Goal: Task Accomplishment & Management: Manage account settings

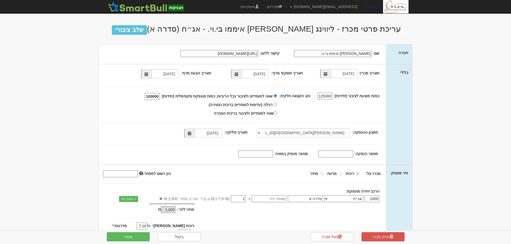
select select "[PERSON_NAME][GEOGRAPHIC_DATA][FINANCIAL_ID]"
click at [282, 8] on span at bounding box center [280, 7] width 4 height 4
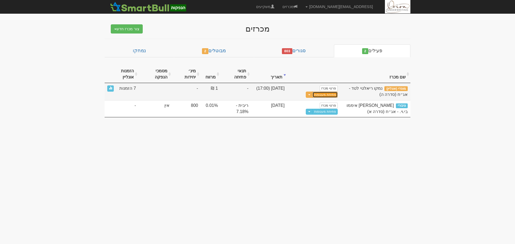
click at [335, 97] on button "פתיחת מעטפות" at bounding box center [324, 95] width 25 height 6
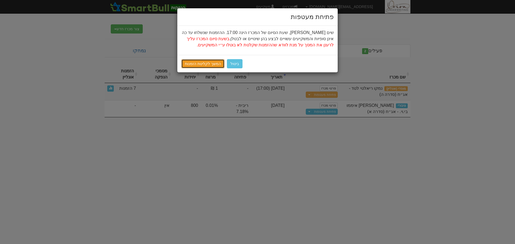
click at [209, 65] on link "המשך לקליטת הזמנות" at bounding box center [202, 63] width 43 height 9
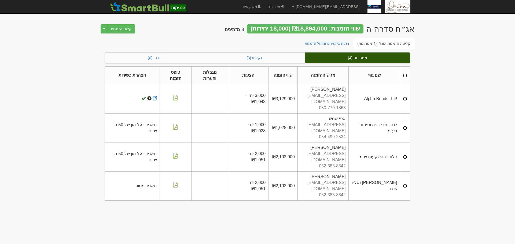
click at [404, 72] on th at bounding box center [405, 75] width 10 height 18
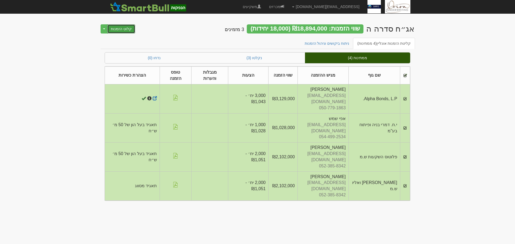
click at [113, 30] on button "קלוט הזמנות" at bounding box center [121, 28] width 28 height 9
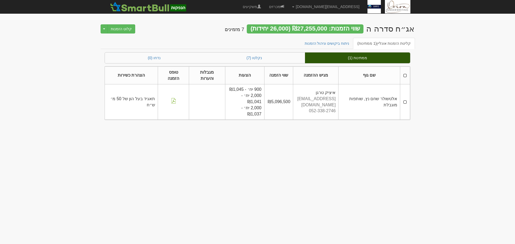
click at [406, 75] on th at bounding box center [405, 75] width 10 height 18
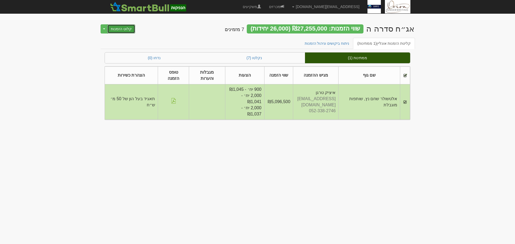
click at [127, 31] on button "קלוט הזמנות" at bounding box center [121, 28] width 28 height 9
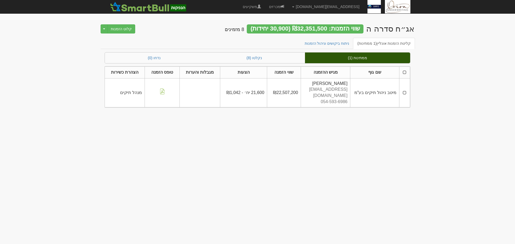
click at [405, 73] on th at bounding box center [404, 72] width 11 height 12
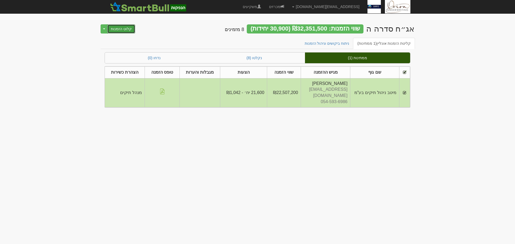
click at [121, 31] on button "קלוט הזמנות" at bounding box center [121, 28] width 28 height 9
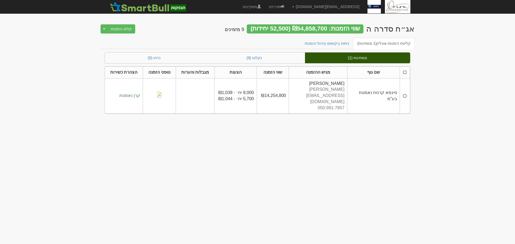
drag, startPoint x: 404, startPoint y: 72, endPoint x: 408, endPoint y: 72, distance: 3.8
click at [404, 72] on th at bounding box center [404, 72] width 10 height 12
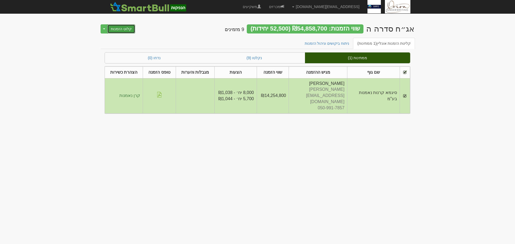
click at [123, 29] on button "קלוט הזמנות" at bounding box center [121, 28] width 28 height 9
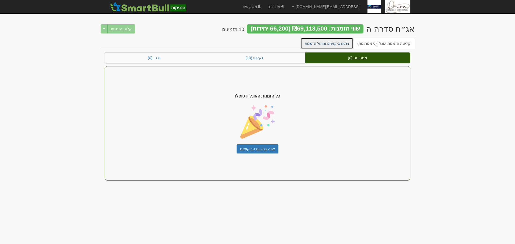
click at [333, 45] on link "ניתוח ביקושים וניהול הזמנות" at bounding box center [326, 43] width 53 height 11
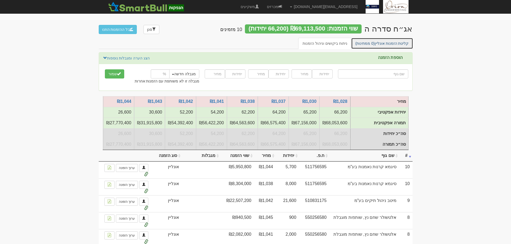
click at [380, 44] on link "קליטת הזמנות אונליין (0 ממתינות)" at bounding box center [382, 43] width 62 height 11
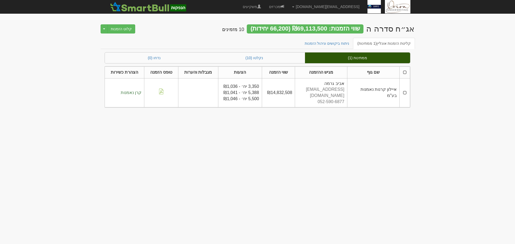
click at [406, 71] on th at bounding box center [404, 72] width 10 height 12
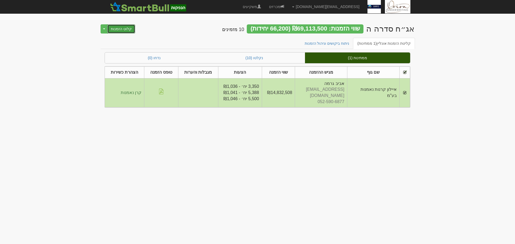
click at [117, 30] on button "קלוט הזמנות" at bounding box center [121, 28] width 28 height 9
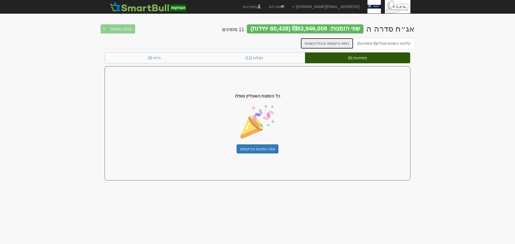
click at [314, 38] on link "ניתוח ביקושים וניהול הזמנות" at bounding box center [326, 43] width 53 height 11
click at [334, 43] on link "ניתוח ביקושים וניהול הזמנות" at bounding box center [326, 43] width 53 height 11
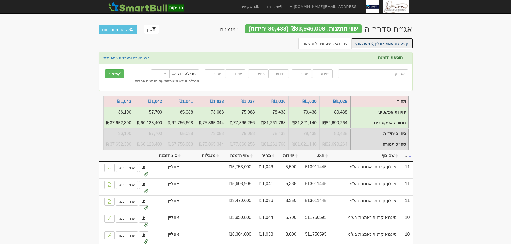
click at [384, 43] on link "קליטת הזמנות אונליין (0 ממתינות)" at bounding box center [382, 43] width 62 height 11
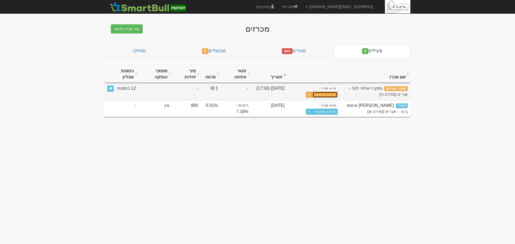
click at [327, 95] on button "פתיחת מעטפות" at bounding box center [324, 95] width 25 height 6
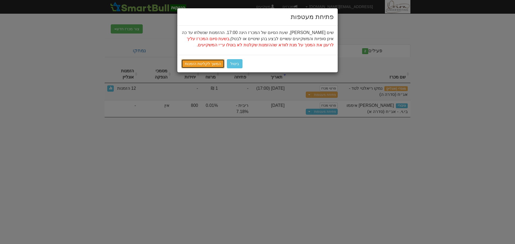
click at [200, 63] on link "המשך לקליטת הזמנות" at bounding box center [202, 63] width 43 height 9
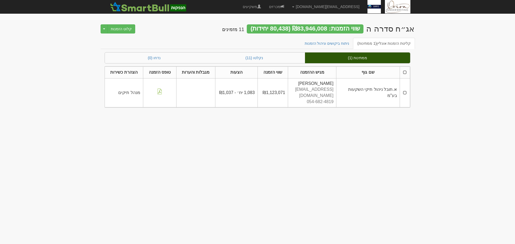
click at [402, 71] on th at bounding box center [404, 72] width 10 height 12
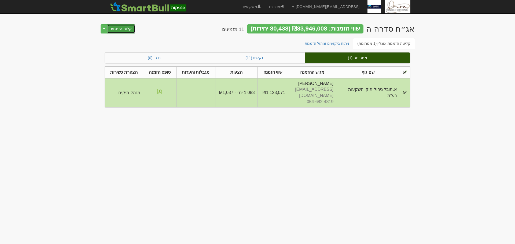
click at [127, 30] on button "קלוט הזמנות" at bounding box center [121, 28] width 28 height 9
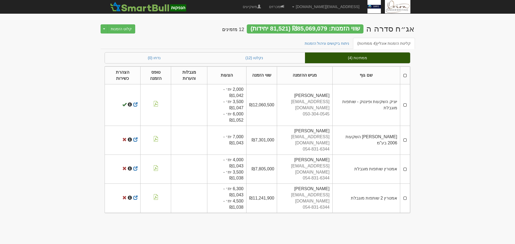
click at [404, 76] on th at bounding box center [405, 75] width 10 height 18
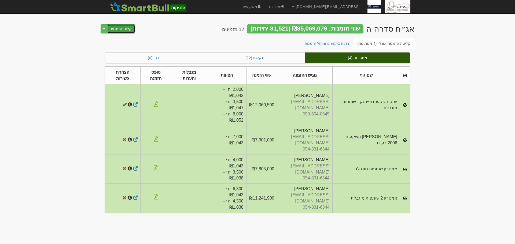
click at [123, 30] on button "קלוט הזמנות" at bounding box center [121, 28] width 28 height 9
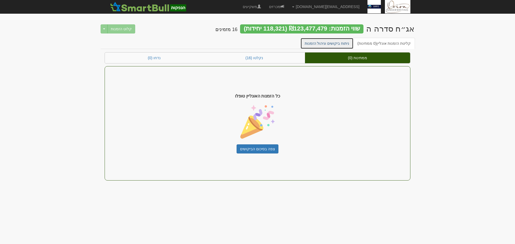
click at [324, 41] on link "ניתוח ביקושים וניהול הזמנות" at bounding box center [326, 43] width 53 height 11
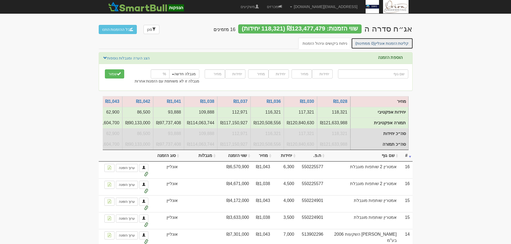
click at [394, 40] on link "קליטת הזמנות אונליין (0 ממתינות)" at bounding box center [382, 43] width 62 height 11
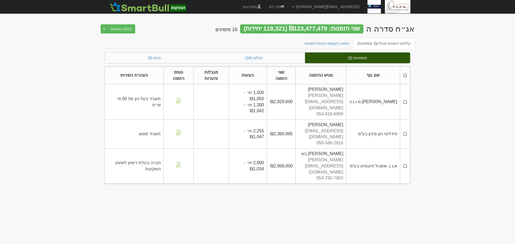
click at [406, 73] on th at bounding box center [405, 75] width 10 height 18
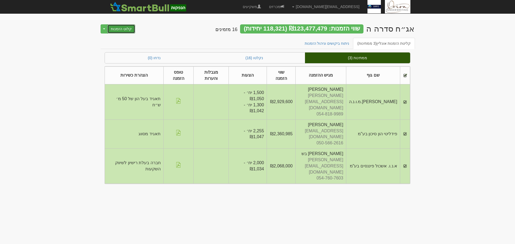
click at [128, 30] on button "קלוט הזמנות" at bounding box center [121, 28] width 28 height 9
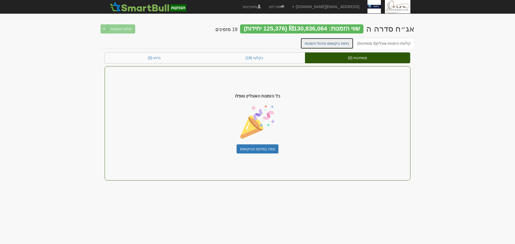
click at [329, 42] on link "ניתוח ביקושים וניהול הזמנות" at bounding box center [326, 43] width 53 height 11
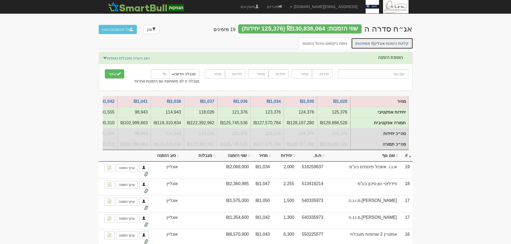
click at [376, 41] on link "קליטת הזמנות אונליין (0 ממתינות)" at bounding box center [382, 43] width 62 height 11
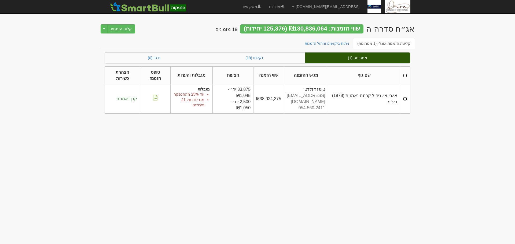
click at [405, 75] on th at bounding box center [405, 75] width 10 height 18
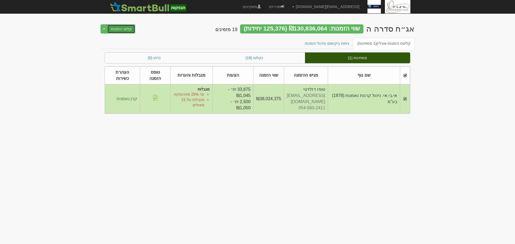
click at [113, 26] on button "קלוט הזמנות" at bounding box center [121, 28] width 28 height 9
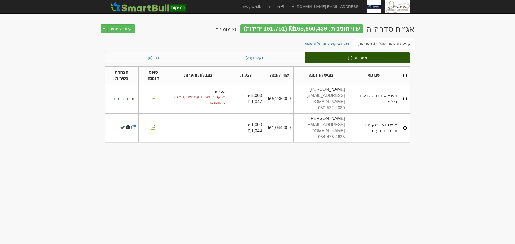
click at [407, 76] on th at bounding box center [405, 75] width 10 height 18
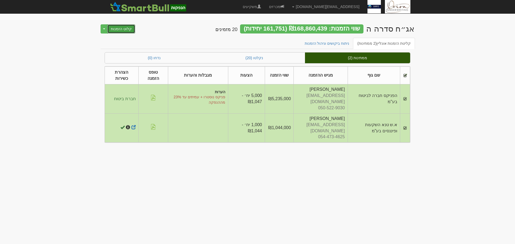
click at [121, 25] on button "קלוט הזמנות" at bounding box center [121, 28] width 28 height 9
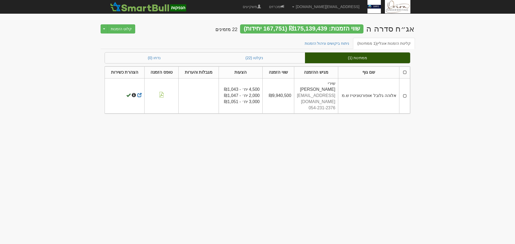
click at [404, 72] on th at bounding box center [404, 72] width 11 height 12
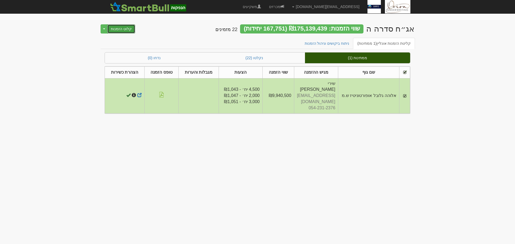
click at [117, 29] on button "קלוט הזמנות" at bounding box center [121, 28] width 28 height 9
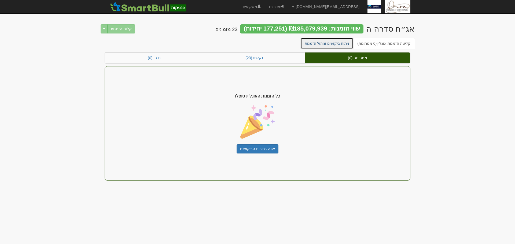
click at [331, 41] on link "ניתוח ביקושים וניהול הזמנות" at bounding box center [326, 43] width 53 height 11
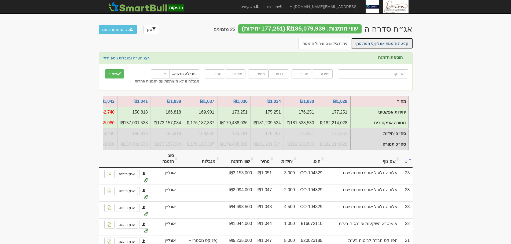
click at [393, 42] on link "קליטת הזמנות אונליין (0 ממתינות)" at bounding box center [382, 43] width 62 height 11
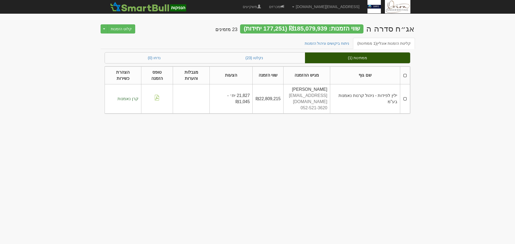
click at [404, 70] on th at bounding box center [405, 75] width 10 height 18
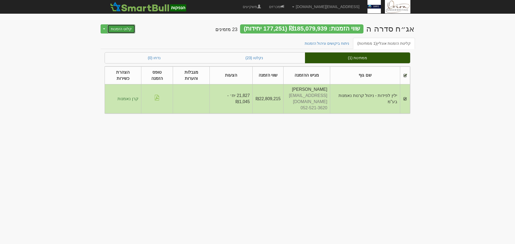
click at [116, 26] on button "קלוט הזמנות" at bounding box center [121, 28] width 28 height 9
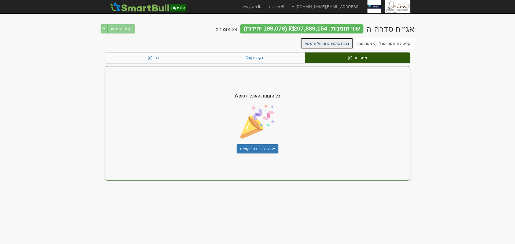
click at [346, 42] on link "ניתוח ביקושים וניהול הזמנות" at bounding box center [326, 43] width 53 height 11
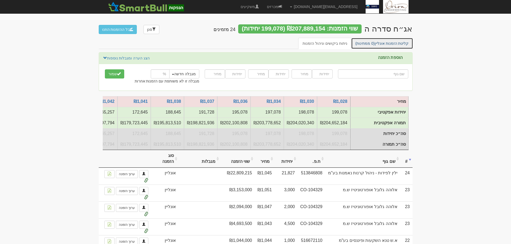
click at [395, 42] on link "קליטת הזמנות אונליין (0 ממתינות)" at bounding box center [382, 43] width 62 height 11
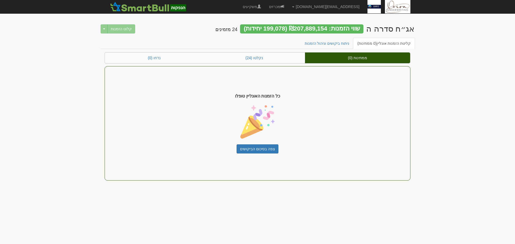
click at [501, 73] on body "[EMAIL_ADDRESS][DOMAIN_NAME] הגדרות חשבונות הנפקה תבניות הודעות קיבול" at bounding box center [257, 122] width 515 height 244
click at [435, 112] on body "hanpaka@orion-uw.com הגדרות חשבונות הנפקה תבניות הודעות קיבול" at bounding box center [257, 122] width 515 height 244
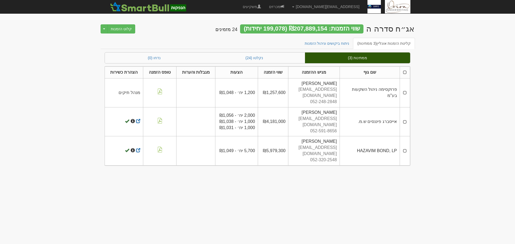
click at [405, 70] on th at bounding box center [404, 72] width 10 height 12
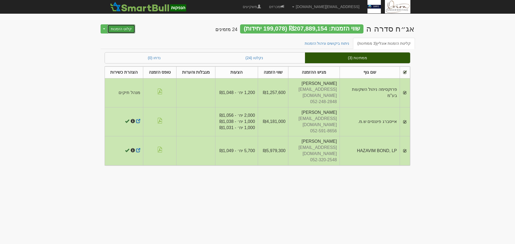
click at [121, 28] on button "קלוט הזמנות" at bounding box center [121, 28] width 28 height 9
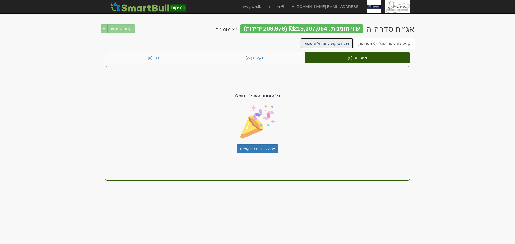
click at [346, 45] on link "ניתוח ביקושים וניהול הזמנות" at bounding box center [326, 43] width 53 height 11
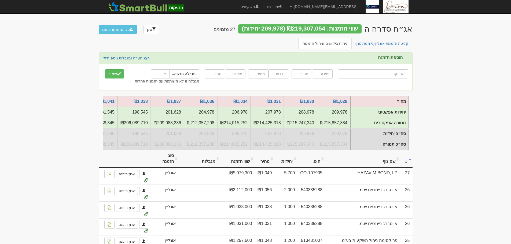
click at [383, 72] on input "text" at bounding box center [373, 73] width 70 height 9
type input "מ"
type input "מוג מקוצר בינלאומי"
type input "מו"
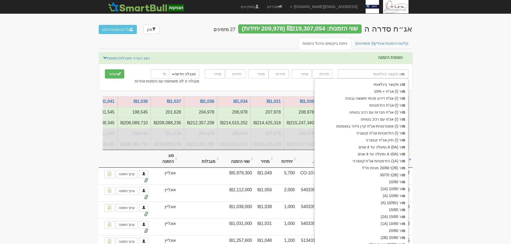
type input "מור (!) אג"ח + 10%"
type input "מור"
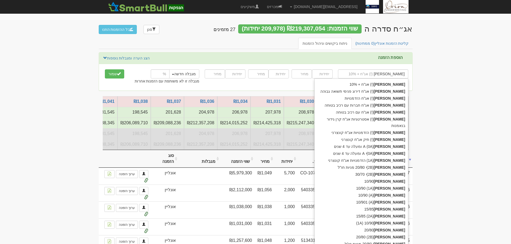
type input "מור ג"
type input "מור גמל ופנסיה בע"מ"
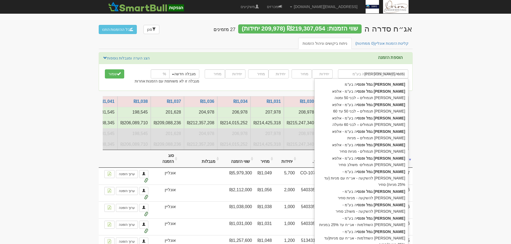
type input "מור גמל ופנסיה"
type input "מור גמל ופנסיה בע"מ"
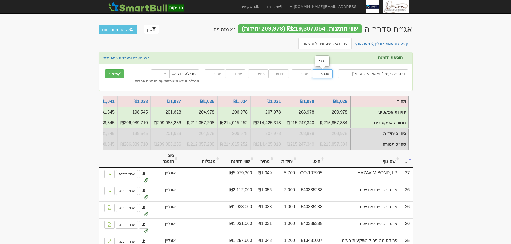
type input "5000"
type input "1050"
type input "5000"
type input "1045"
click at [129, 59] on link "הצג הערה ומגבלות נוספות" at bounding box center [126, 58] width 47 height 6
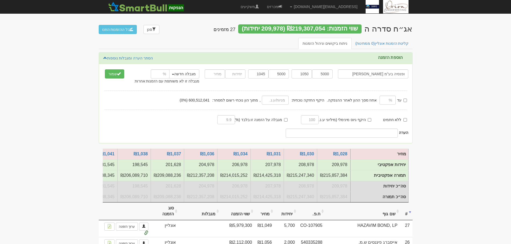
click at [367, 119] on label "היקף גיוס מינימלי (מיליוני ע.נ.):" at bounding box center [343, 119] width 55 height 5
click at [367, 119] on input "היקף גיוס מינימלי (מיליוני ע.נ.):" at bounding box center [368, 119] width 3 height 3
checkbox input "true"
click at [312, 123] on input "text" at bounding box center [310, 119] width 18 height 9
type input "130"
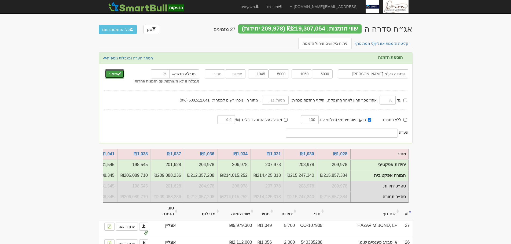
click at [116, 72] on button "שמור" at bounding box center [114, 73] width 19 height 9
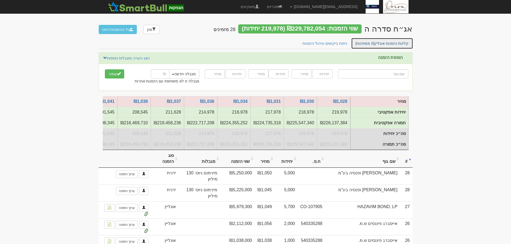
click at [393, 46] on link "קליטת הזמנות אונליין (0 ממתינות)" at bounding box center [382, 43] width 62 height 11
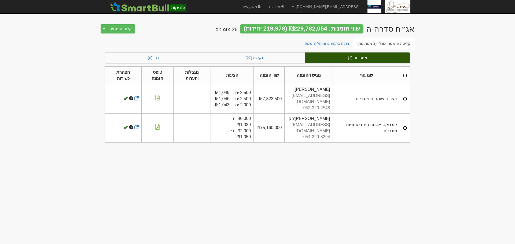
click at [406, 72] on th at bounding box center [405, 75] width 10 height 18
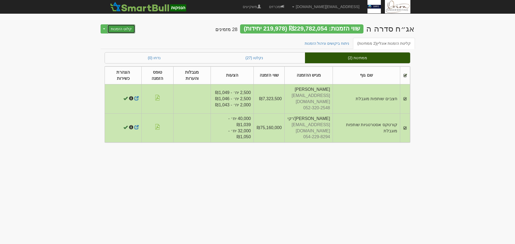
click at [130, 31] on button "קלוט הזמנות" at bounding box center [121, 28] width 28 height 9
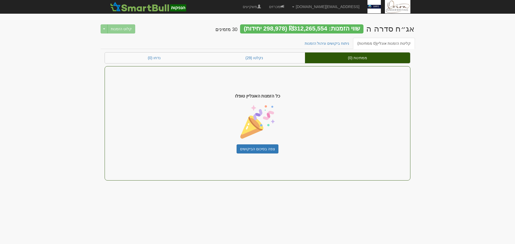
click at [437, 130] on body "hanpaka@orion-uw.com הגדרות חשבונות הנפקה תבניות הודעות קיבול" at bounding box center [257, 122] width 515 height 244
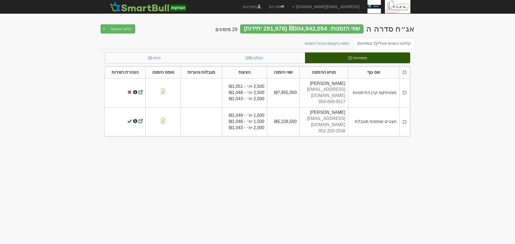
click at [405, 79] on td at bounding box center [404, 92] width 11 height 29
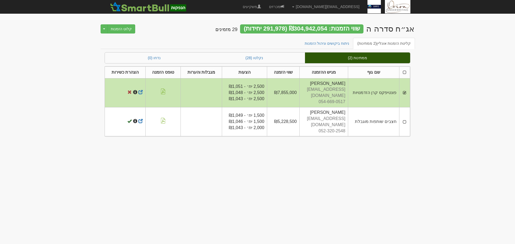
click at [407, 72] on th at bounding box center [404, 72] width 11 height 12
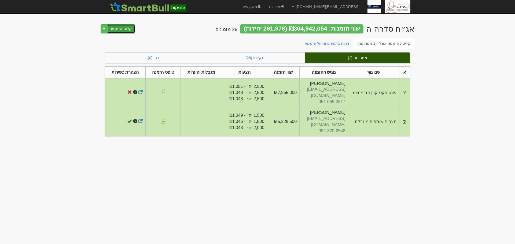
click at [116, 28] on button "קלוט הזמנות" at bounding box center [121, 28] width 28 height 9
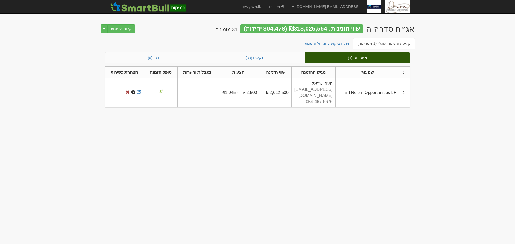
click at [404, 72] on th at bounding box center [404, 72] width 11 height 12
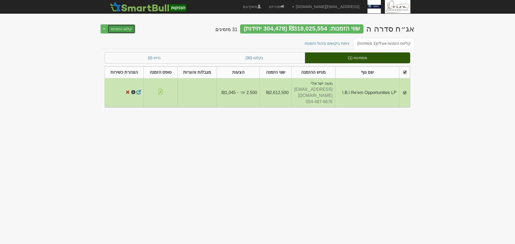
click at [129, 30] on button "קלוט הזמנות" at bounding box center [121, 28] width 28 height 9
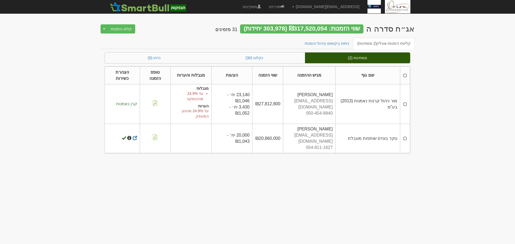
click at [405, 77] on th at bounding box center [405, 75] width 10 height 18
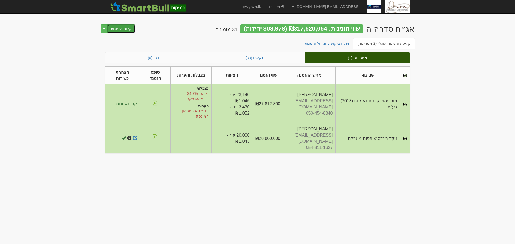
click at [125, 27] on button "קלוט הזמנות" at bounding box center [121, 28] width 28 height 9
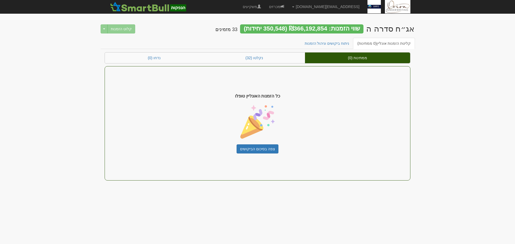
click at [474, 91] on body "[EMAIL_ADDRESS][DOMAIN_NAME] הגדרות חשבונות הנפקה תבניות הודעות קיבול" at bounding box center [257, 122] width 515 height 244
click at [338, 43] on link "ניתוח ביקושים וניהול הזמנות" at bounding box center [326, 43] width 53 height 11
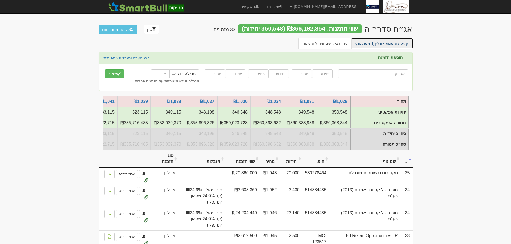
click at [368, 40] on link "קליטת הזמנות אונליין (1 ממתינות)" at bounding box center [382, 43] width 62 height 11
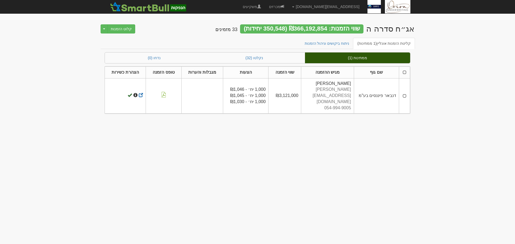
click at [406, 71] on th at bounding box center [404, 72] width 11 height 12
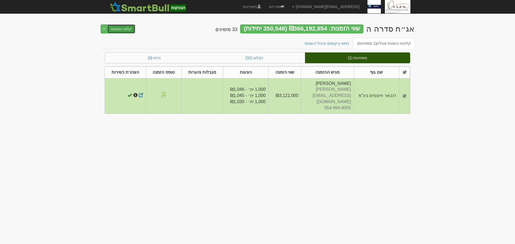
click at [124, 27] on button "קלוט הזמנות" at bounding box center [121, 28] width 28 height 9
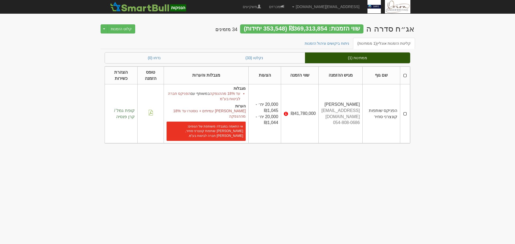
click at [405, 76] on th at bounding box center [405, 75] width 10 height 18
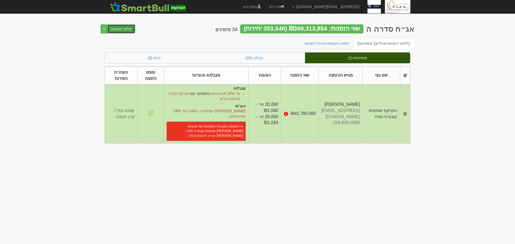
click at [129, 27] on button "קלוט הזמנות" at bounding box center [121, 28] width 28 height 9
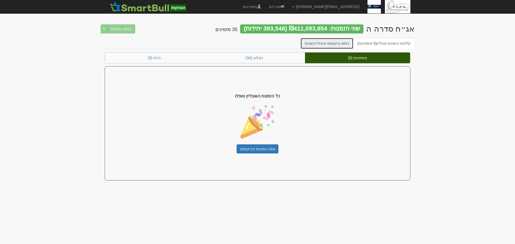
click at [336, 44] on link "ניתוח ביקושים וניהול הזמנות" at bounding box center [326, 43] width 53 height 11
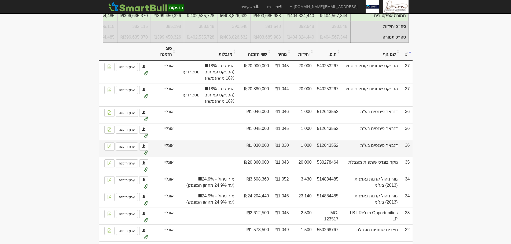
scroll to position [161, 0]
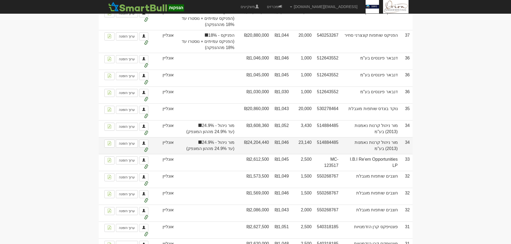
drag, startPoint x: 372, startPoint y: 130, endPoint x: 271, endPoint y: 149, distance: 102.7
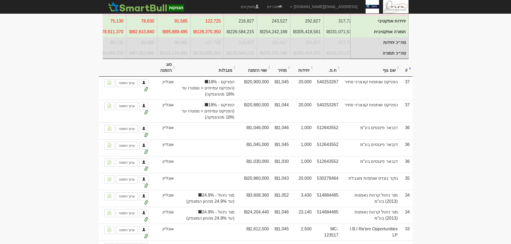
scroll to position [0, 0]
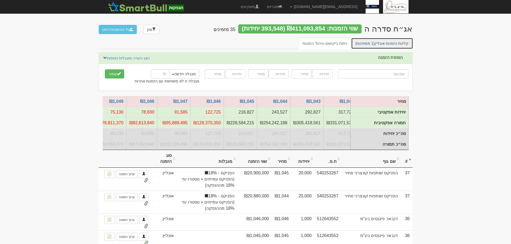
click at [365, 46] on link "קליטת הזמנות אונליין (1 ממתינות)" at bounding box center [382, 43] width 62 height 11
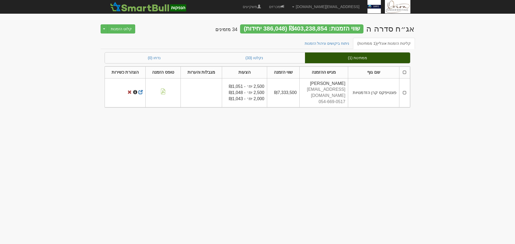
click at [404, 72] on th at bounding box center [404, 72] width 11 height 12
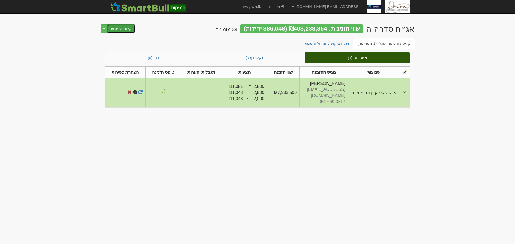
click at [122, 30] on button "קלוט הזמנות" at bounding box center [121, 28] width 28 height 9
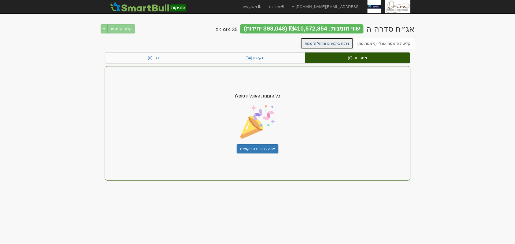
click at [345, 45] on link "ניתוח ביקושים וניהול הזמנות" at bounding box center [326, 43] width 53 height 11
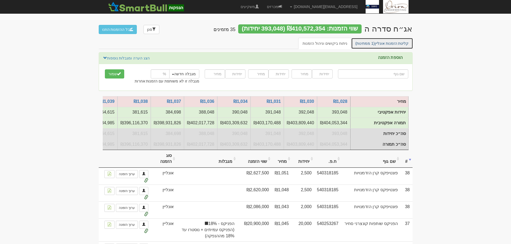
click at [409, 45] on link "קליטת הזמנות אונליין (1 ממתינות)" at bounding box center [382, 43] width 62 height 11
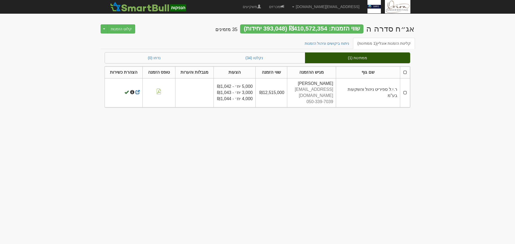
click at [404, 73] on th at bounding box center [405, 72] width 10 height 12
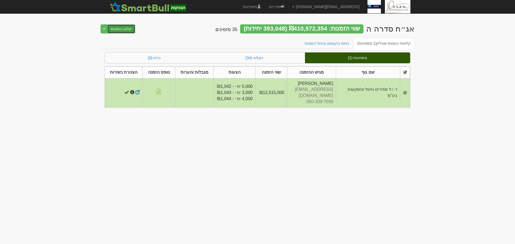
click at [125, 29] on button "קלוט הזמנות" at bounding box center [121, 28] width 28 height 9
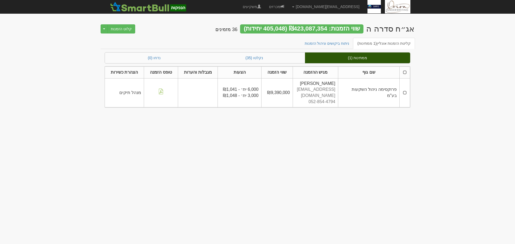
click at [406, 72] on th at bounding box center [404, 72] width 10 height 12
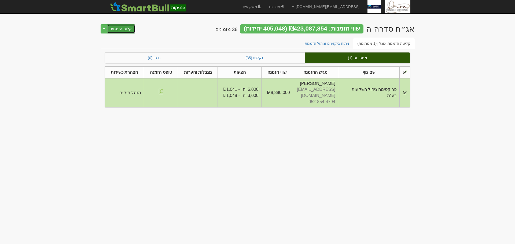
click at [130, 28] on button "קלוט הזמנות" at bounding box center [121, 28] width 28 height 9
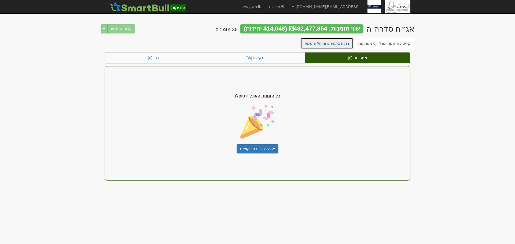
click at [351, 44] on link "ניתוח ביקושים וניהול הזמנות" at bounding box center [326, 43] width 53 height 11
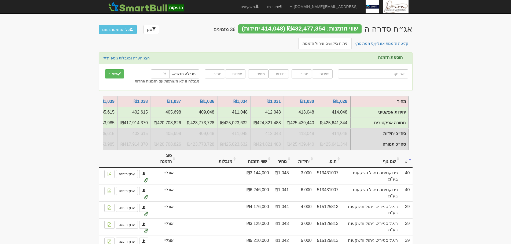
click at [380, 166] on th "שם גוף" at bounding box center [370, 159] width 59 height 18
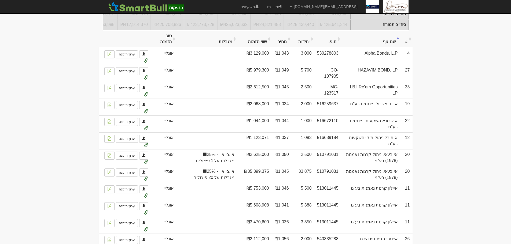
scroll to position [107, 0]
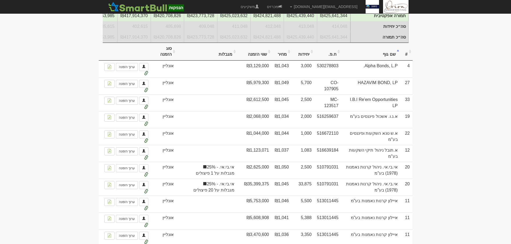
click at [387, 57] on th "שם גוף" at bounding box center [370, 52] width 59 height 18
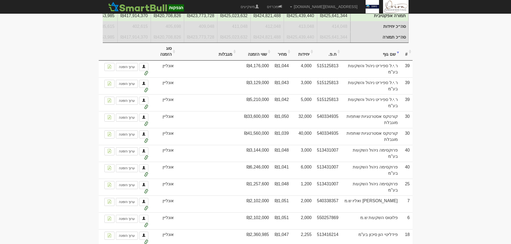
scroll to position [0, 0]
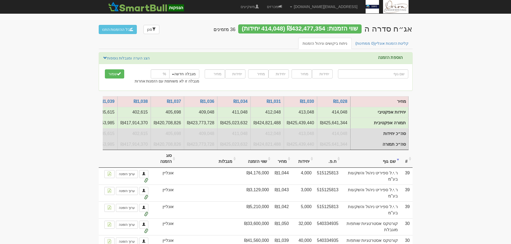
click at [381, 40] on link "קליטת הזמנות אונליין (1 ממתינות)" at bounding box center [382, 43] width 62 height 11
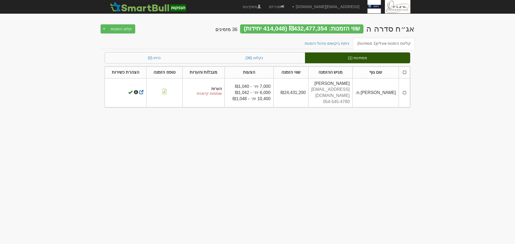
click at [404, 88] on td at bounding box center [404, 92] width 11 height 29
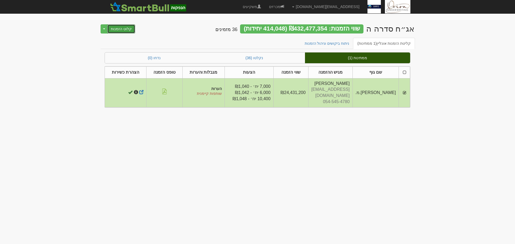
click at [124, 28] on button "קלוט הזמנות" at bounding box center [121, 28] width 28 height 9
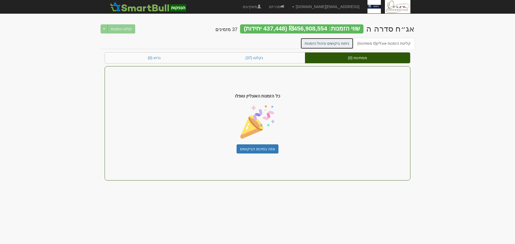
click at [349, 43] on link "ניתוח ביקושים וניהול הזמנות" at bounding box center [326, 43] width 53 height 11
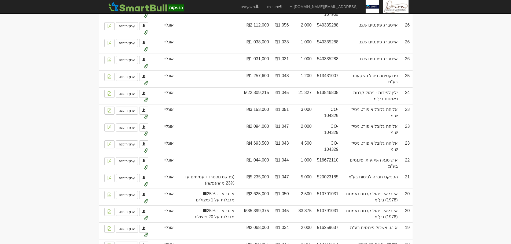
scroll to position [632, 0]
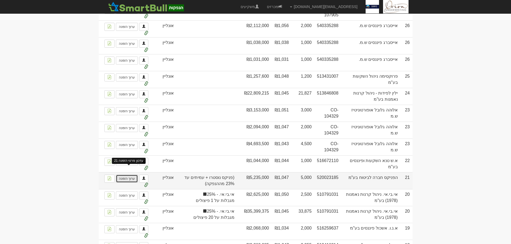
click at [130, 176] on link "ערוך הזמנה" at bounding box center [127, 179] width 22 height 8
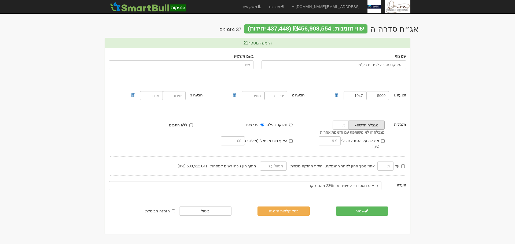
click at [355, 124] on button "מגבלה חדשה" at bounding box center [366, 125] width 36 height 9
click at [363, 168] on link "הפניקס - 18%" at bounding box center [367, 168] width 42 height 7
type input "18"
click at [353, 207] on button "שמור" at bounding box center [362, 211] width 52 height 9
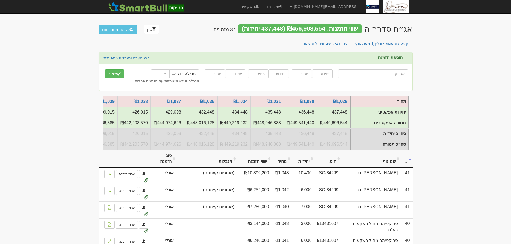
click at [224, 163] on th "מגבלות" at bounding box center [206, 159] width 61 height 18
click at [229, 167] on th "מגבלות" at bounding box center [206, 159] width 61 height 18
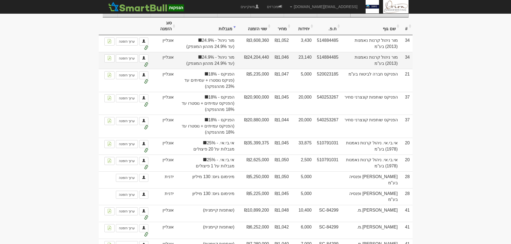
scroll to position [134, 0]
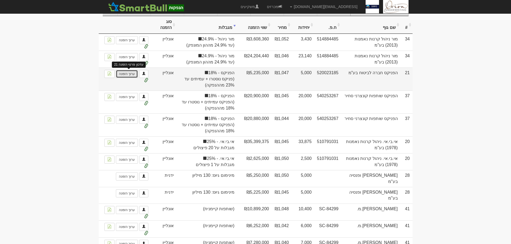
click at [124, 78] on link "ערוך הזמנה" at bounding box center [127, 74] width 22 height 8
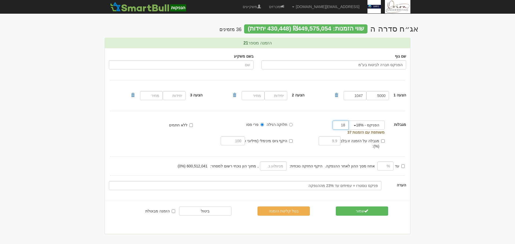
click at [345, 125] on input "18" at bounding box center [340, 125] width 16 height 9
click at [344, 125] on input "18" at bounding box center [340, 125] width 16 height 9
click at [342, 125] on input "18" at bounding box center [340, 125] width 16 height 9
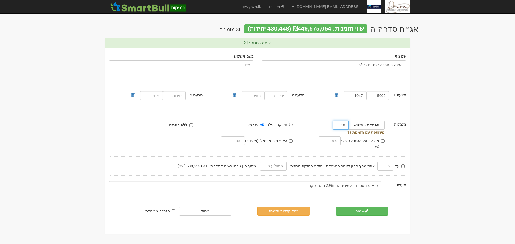
click at [342, 125] on input "18" at bounding box center [340, 125] width 16 height 9
type input "23"
click at [360, 207] on button "שמור" at bounding box center [362, 211] width 52 height 9
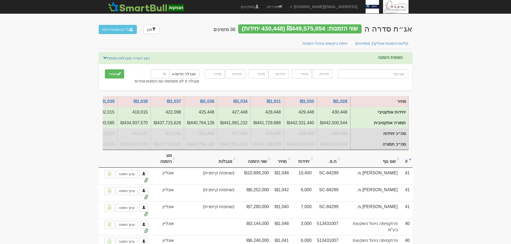
drag, startPoint x: 0, startPoint y: 0, endPoint x: 222, endPoint y: 167, distance: 278.0
click at [222, 167] on th "מגבלות" at bounding box center [206, 159] width 61 height 18
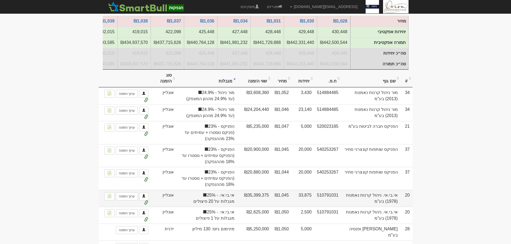
scroll to position [107, 0]
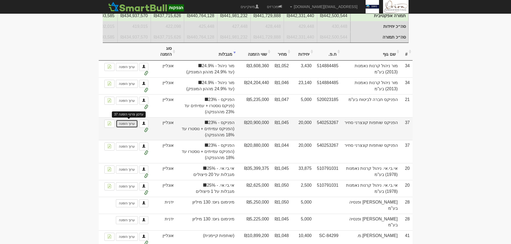
click at [126, 128] on link "ערוך הזמנה" at bounding box center [127, 124] width 22 height 8
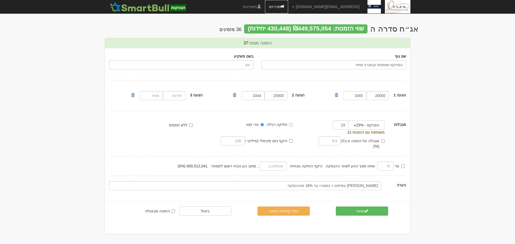
click at [288, 7] on link "מכרזים" at bounding box center [276, 6] width 23 height 13
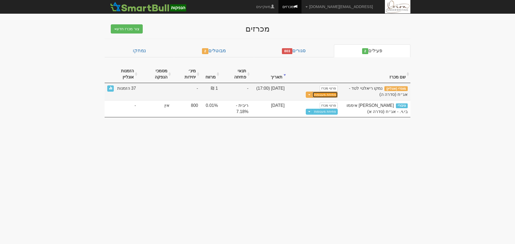
click at [331, 95] on button "פתיחת מעטפות" at bounding box center [324, 95] width 25 height 6
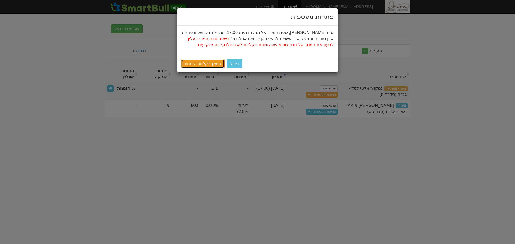
click at [207, 64] on link "המשך לקליטת הזמנות" at bounding box center [202, 63] width 43 height 9
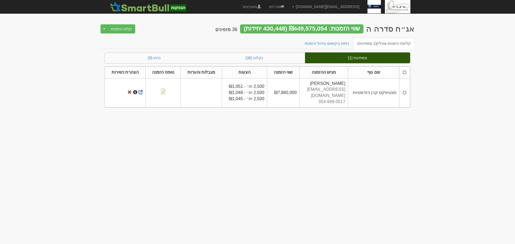
click at [403, 74] on th at bounding box center [404, 72] width 11 height 12
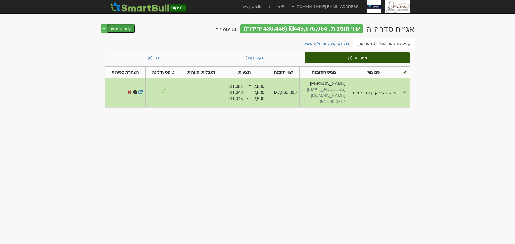
click at [126, 30] on button "קלוט הזמנות" at bounding box center [121, 28] width 28 height 9
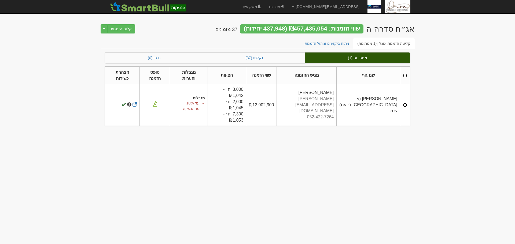
click at [406, 74] on th at bounding box center [405, 75] width 10 height 18
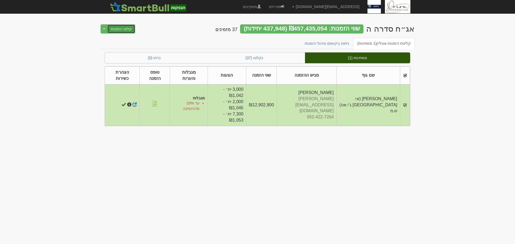
click at [122, 28] on button "קלוט הזמנות" at bounding box center [121, 28] width 28 height 9
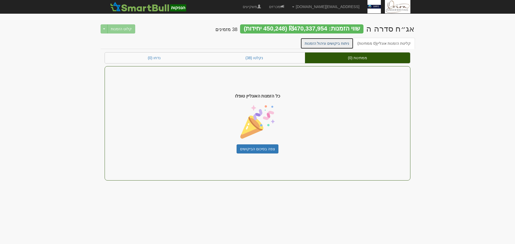
click at [347, 43] on link "ניתוח ביקושים וניהול הזמנות" at bounding box center [326, 43] width 53 height 11
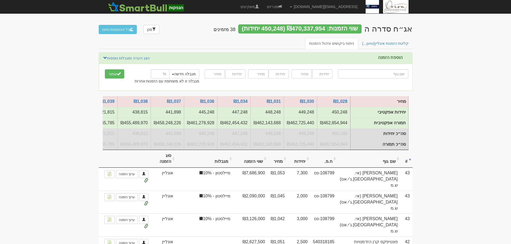
click at [387, 166] on th "שם גוף" at bounding box center [368, 159] width 63 height 18
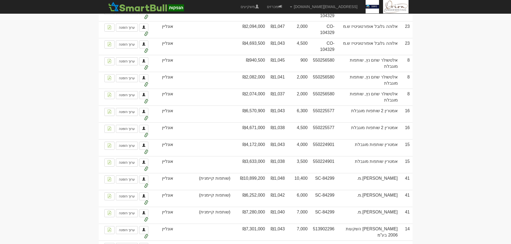
scroll to position [402, 0]
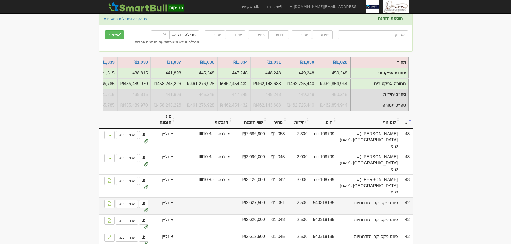
scroll to position [80, 0]
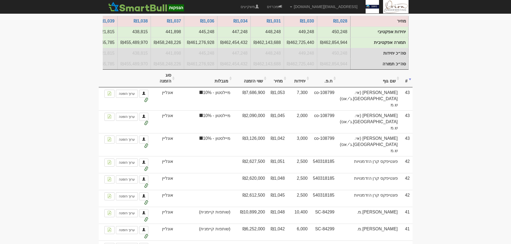
click at [385, 88] on th "שם גוף" at bounding box center [368, 79] width 63 height 18
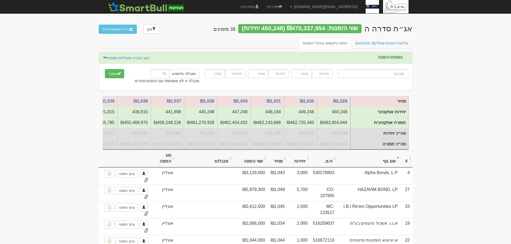
scroll to position [0, 0]
click at [380, 44] on link "קליטת הזמנות אונליין (0 ממתינות)" at bounding box center [382, 43] width 62 height 11
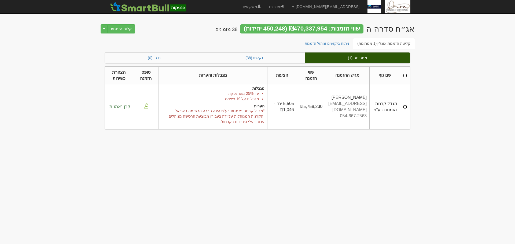
click at [404, 73] on th at bounding box center [405, 75] width 10 height 18
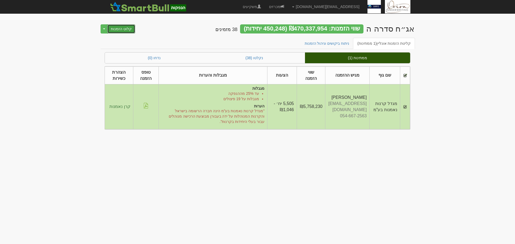
click at [122, 27] on button "קלוט הזמנות" at bounding box center [121, 28] width 28 height 9
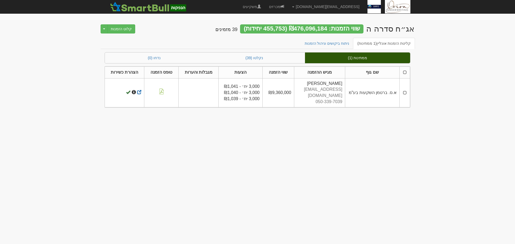
click at [406, 71] on th at bounding box center [404, 72] width 10 height 12
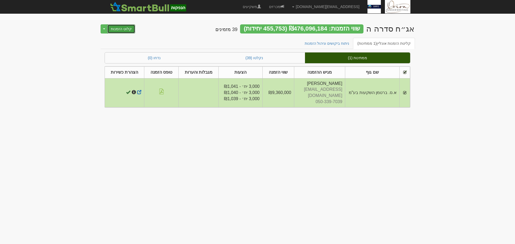
click at [129, 25] on button "קלוט הזמנות" at bounding box center [121, 28] width 28 height 9
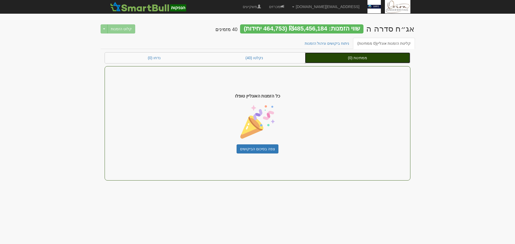
click at [332, 53] on link "ממתינות (0)" at bounding box center [357, 58] width 105 height 11
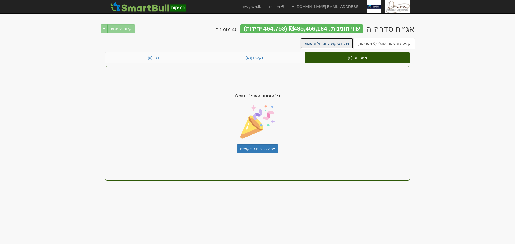
click at [332, 45] on link "ניתוח ביקושים וניהול הזמנות" at bounding box center [326, 43] width 53 height 11
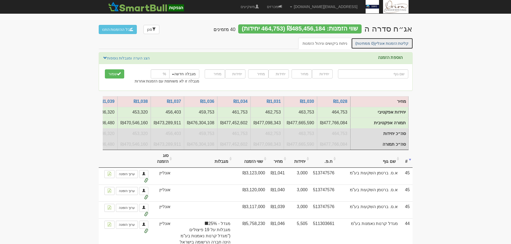
click at [394, 46] on link "קליטת הזמנות אונליין (0 ממתינות)" at bounding box center [382, 43] width 62 height 11
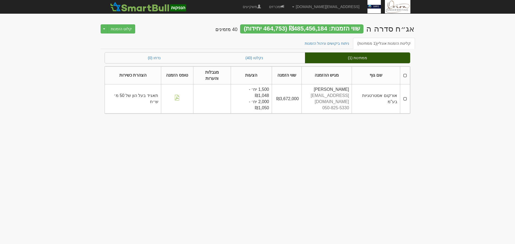
click at [404, 71] on th at bounding box center [405, 75] width 10 height 18
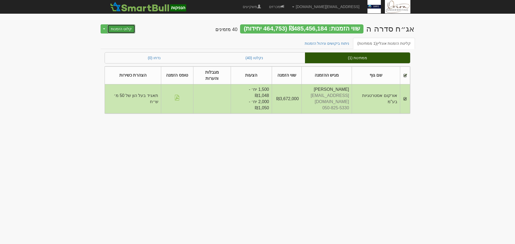
click at [125, 28] on button "קלוט הזמנות" at bounding box center [121, 28] width 28 height 9
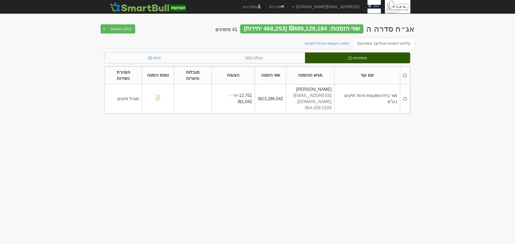
click at [406, 70] on th at bounding box center [405, 75] width 10 height 18
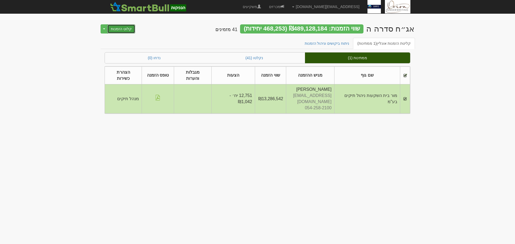
click at [115, 27] on button "קלוט הזמנות" at bounding box center [121, 28] width 28 height 9
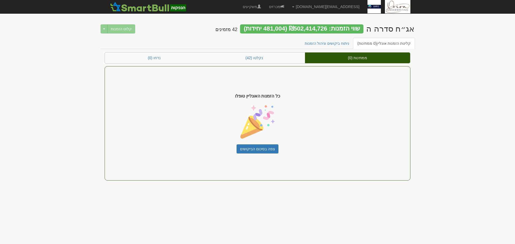
click at [423, 63] on body "[EMAIL_ADDRESS][DOMAIN_NAME] הגדרות חשבונות הנפקה תבניות הודעות קיבול" at bounding box center [257, 122] width 515 height 244
click at [339, 42] on link "ניתוח ביקושים וניהול הזמנות" at bounding box center [326, 43] width 53 height 11
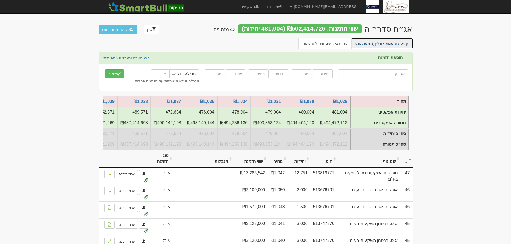
click at [390, 42] on link "קליטת הזמנות אונליין (2 ממתינות)" at bounding box center [382, 43] width 62 height 11
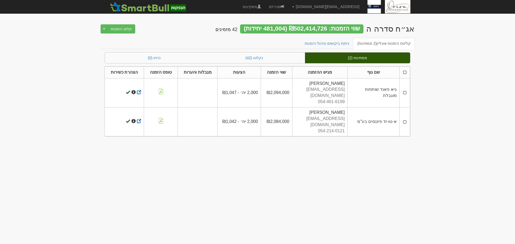
drag, startPoint x: 403, startPoint y: 70, endPoint x: 405, endPoint y: 72, distance: 2.8
click at [403, 70] on th at bounding box center [404, 72] width 10 height 12
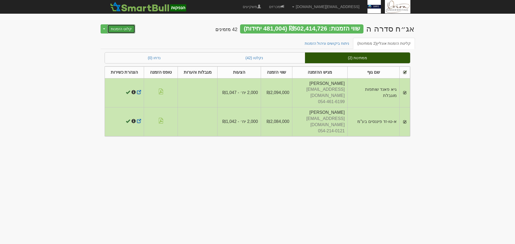
click at [122, 30] on button "קלוט הזמנות" at bounding box center [121, 28] width 28 height 9
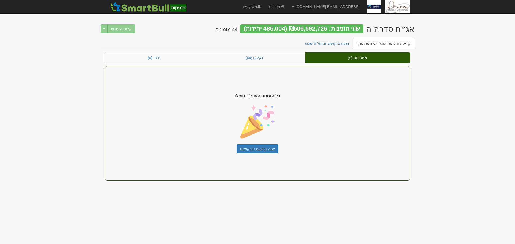
click at [443, 52] on body "hanpaka@orion-uw.com הגדרות חשבונות הנפקה תבניות הודעות קיבול" at bounding box center [257, 122] width 515 height 244
click at [328, 45] on link "ניתוח ביקושים וניהול הזמנות" at bounding box center [326, 43] width 53 height 11
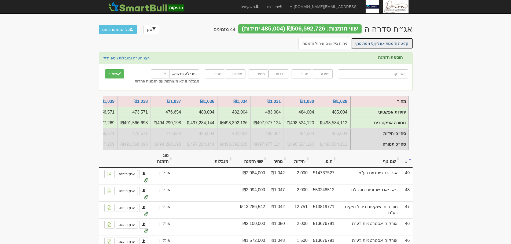
click at [391, 45] on link "קליטת הזמנות אונליין (0 ממתינות)" at bounding box center [382, 43] width 62 height 11
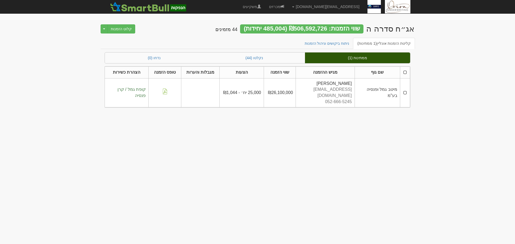
click at [404, 71] on th at bounding box center [405, 72] width 10 height 12
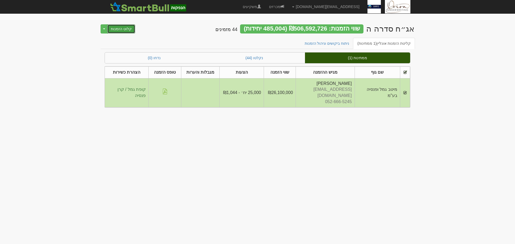
click at [121, 27] on button "קלוט הזמנות" at bounding box center [121, 28] width 28 height 9
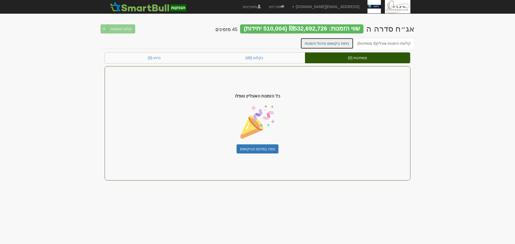
click at [337, 42] on link "ניתוח ביקושים וניהול הזמנות" at bounding box center [326, 43] width 53 height 11
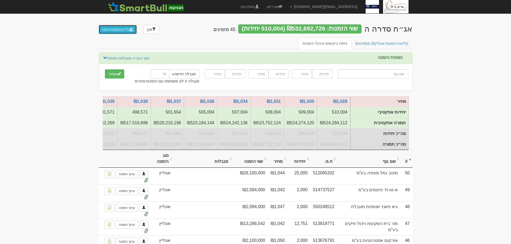
click at [129, 29] on span at bounding box center [131, 29] width 4 height 4
click at [127, 33] on button "כל ההזמנות הוזנו" at bounding box center [118, 29] width 38 height 9
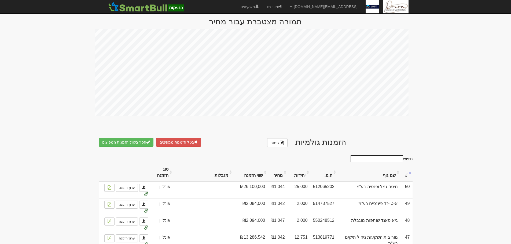
scroll to position [188, 0]
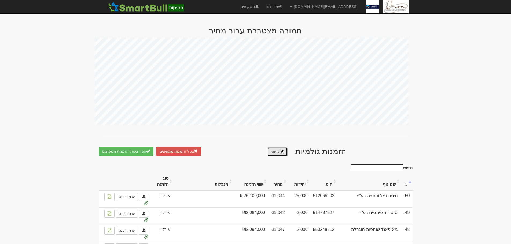
click at [276, 157] on link "שמור" at bounding box center [277, 151] width 20 height 9
click at [272, 157] on link "שמור" at bounding box center [277, 151] width 20 height 9
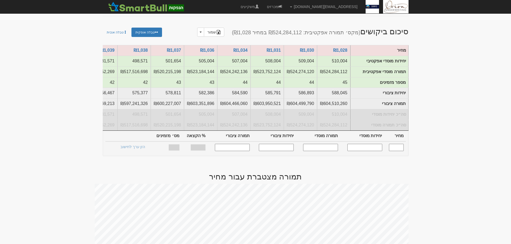
scroll to position [0, 0]
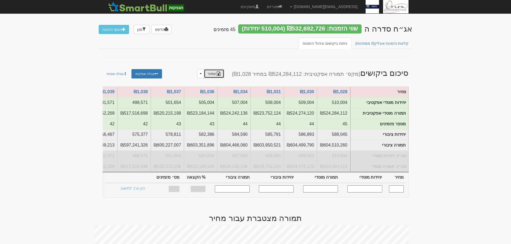
click at [224, 72] on link "שמור" at bounding box center [214, 73] width 20 height 9
drag, startPoint x: 467, startPoint y: 56, endPoint x: 463, endPoint y: 55, distance: 4.2
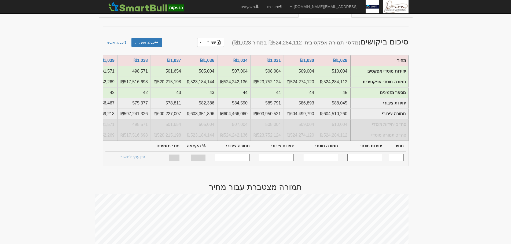
scroll to position [107, 0]
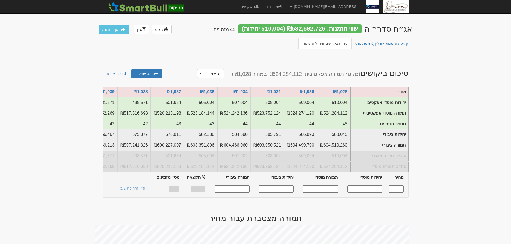
click at [286, 9] on link "מכרזים" at bounding box center [274, 6] width 23 height 13
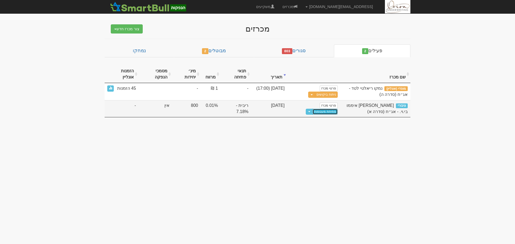
click at [321, 112] on link "פתיחת מעטפות" at bounding box center [324, 112] width 25 height 6
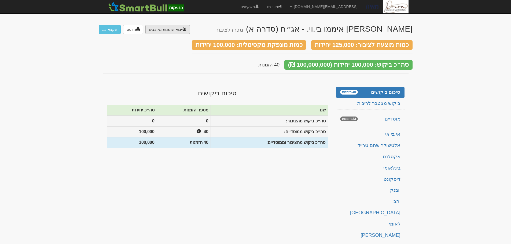
type input "C:\fakepath\bl501122.ems"
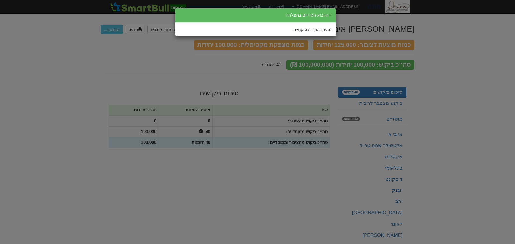
click at [449, 75] on div "× הייבוא הסתיים בהצלחה נטענו בהצלחה 5 קבצים" at bounding box center [257, 122] width 515 height 244
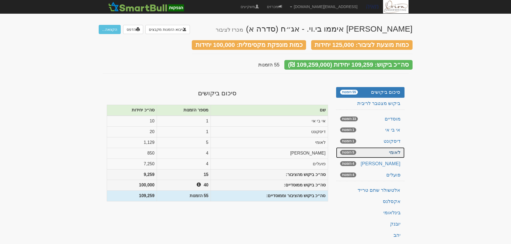
click at [397, 147] on link "לאומי 5 הזמנות" at bounding box center [370, 152] width 68 height 11
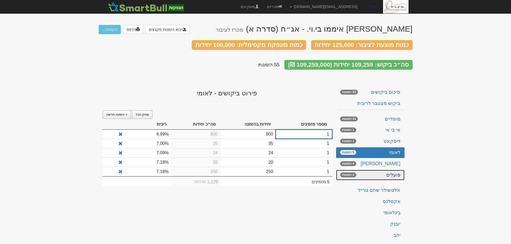
click at [394, 171] on link "פועלים 4 הזמנות" at bounding box center [370, 175] width 68 height 11
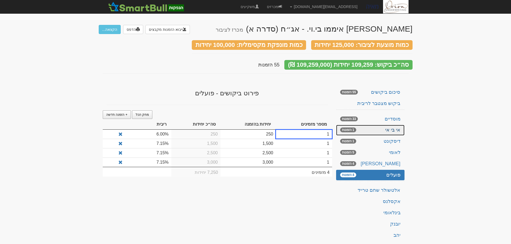
click at [391, 125] on link "אי בי אי 1 הזמנות" at bounding box center [370, 130] width 68 height 11
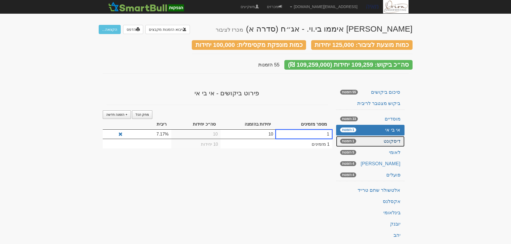
click at [389, 137] on link "דיסקונט 1 הזמנות" at bounding box center [370, 141] width 68 height 11
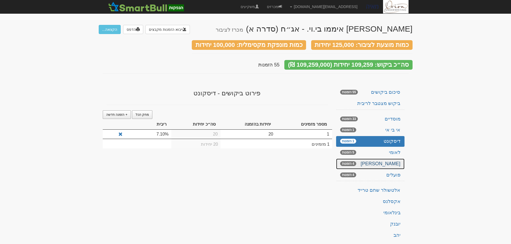
click at [390, 159] on link "מזרחי 4 הזמנות" at bounding box center [370, 164] width 68 height 11
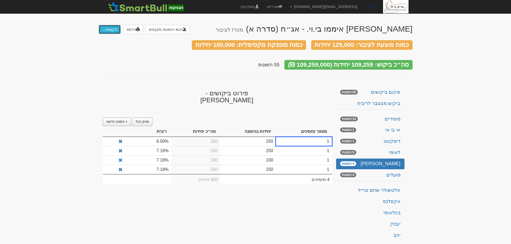
click at [107, 29] on button "הקצאה..." at bounding box center [110, 29] width 22 height 9
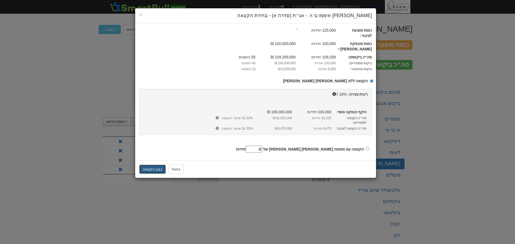
click at [147, 165] on button "בצע הקצאה" at bounding box center [152, 169] width 27 height 9
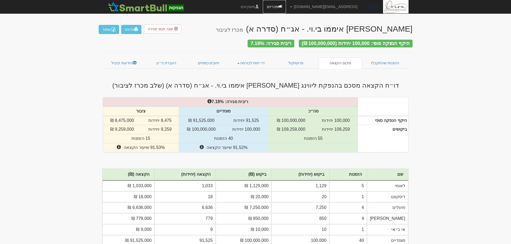
click at [286, 8] on link "מכרזים" at bounding box center [274, 6] width 23 height 13
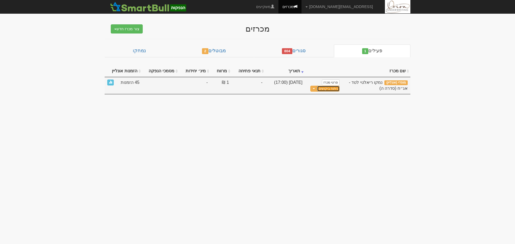
click at [333, 91] on link "ניתוח ביקושים" at bounding box center [328, 89] width 23 height 6
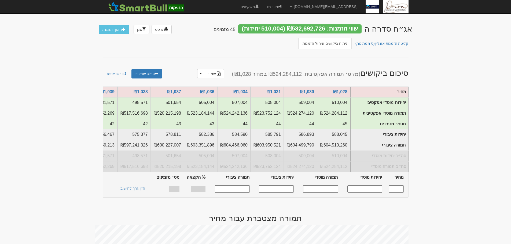
click at [394, 193] on input "text" at bounding box center [396, 188] width 15 height 7
click at [374, 193] on input "text" at bounding box center [364, 188] width 35 height 7
click at [392, 192] on input "text" at bounding box center [396, 188] width 15 height 7
type input "1,048"
type input "103,030"
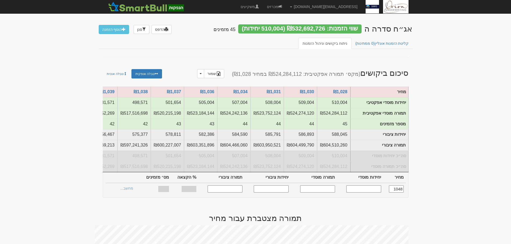
type input "107,975,440"
type input "128,788"
type input "134,969,824"
type input "100%"
type input "18"
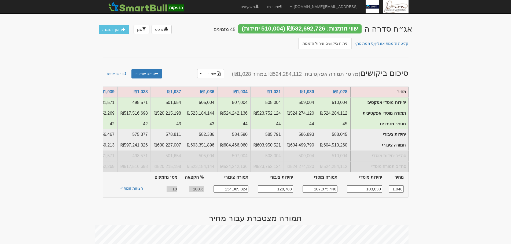
type input "1,048"
click at [127, 191] on link "הצעות זוכות >" at bounding box center [131, 189] width 29 height 8
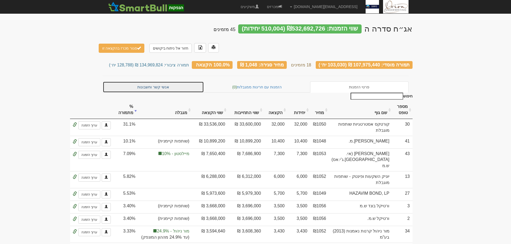
click at [157, 81] on link "אנשי קשר וחשבונות" at bounding box center [153, 86] width 101 height 11
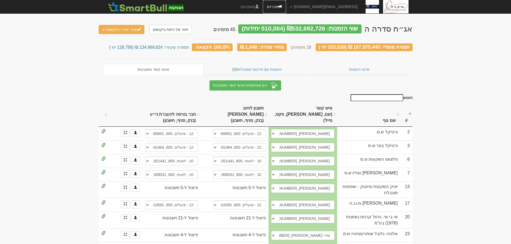
click at [286, 4] on link "מכרזים" at bounding box center [274, 6] width 23 height 13
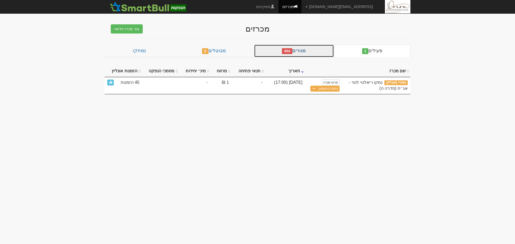
click at [310, 50] on link "סגורים 804" at bounding box center [294, 50] width 80 height 13
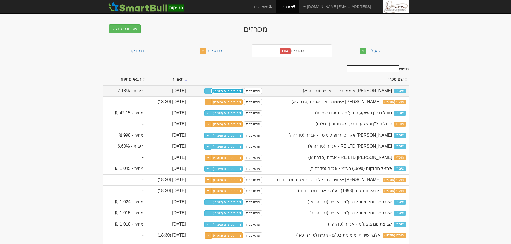
click at [243, 93] on link "דוחות סופיים (ציבורי)" at bounding box center [227, 91] width 32 height 6
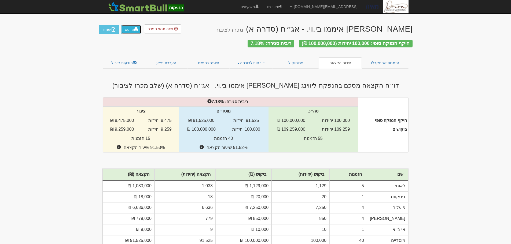
click at [130, 32] on link "הדפס" at bounding box center [131, 29] width 20 height 9
click at [286, 7] on link "מכרזים" at bounding box center [274, 6] width 23 height 13
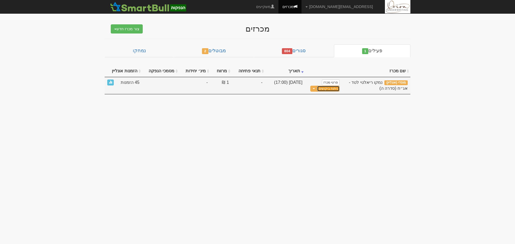
click at [326, 86] on link "ניתוח ביקושים" at bounding box center [328, 89] width 23 height 6
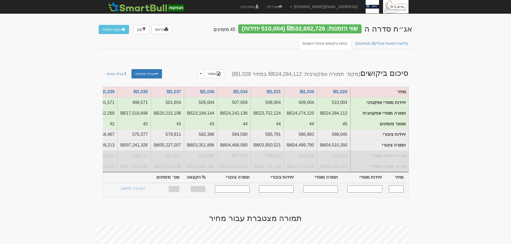
click at [395, 193] on input "text" at bounding box center [396, 188] width 15 height 7
type input "1,048"
type input "103,030"
type input "107,975,440"
type input "128,788"
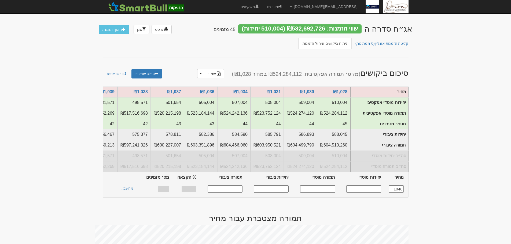
type input "134,969,824"
type input "100%"
type input "18"
type input "1,048"
click at [132, 193] on link "הצעות זוכות >" at bounding box center [131, 189] width 29 height 8
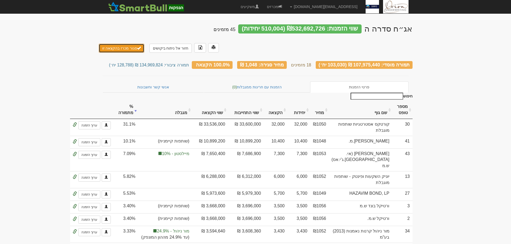
click at [128, 44] on button "סגור מכרז בהקצאה זו" at bounding box center [122, 48] width 46 height 9
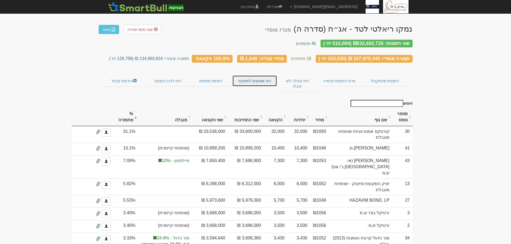
click at [267, 79] on link "דוח מסווגים לתשקיף" at bounding box center [254, 80] width 45 height 11
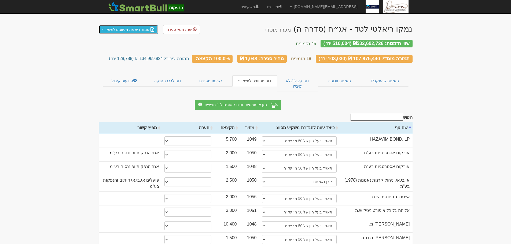
click at [129, 34] on link "שמור רשימת מסווגים לתשקיף" at bounding box center [129, 29] width 60 height 9
click at [286, 7] on link "מכרזים" at bounding box center [274, 6] width 23 height 13
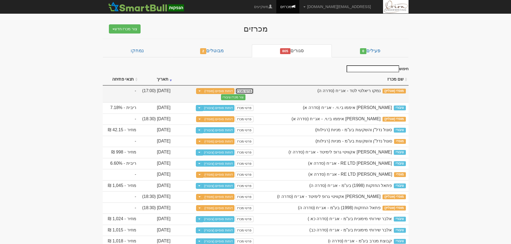
click at [248, 89] on link "פרטי מכרז" at bounding box center [244, 91] width 18 height 6
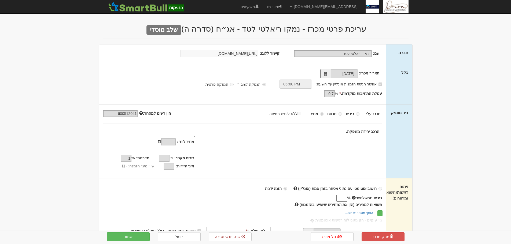
type input "[DATE]"
type input "-"
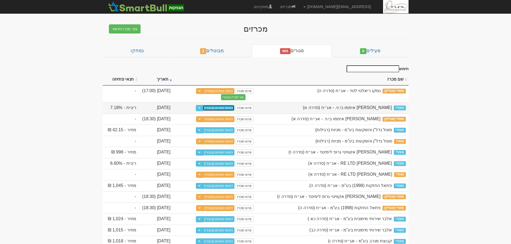
click at [229, 107] on link "דוחות סופיים (ציבורי)" at bounding box center [218, 108] width 32 height 6
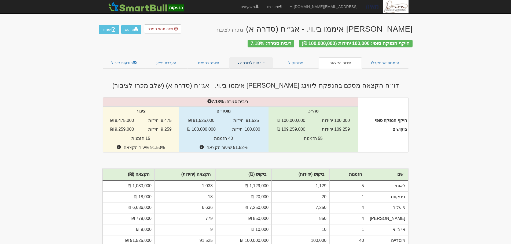
click at [242, 59] on link "דו״חות לבורסה" at bounding box center [250, 62] width 43 height 11
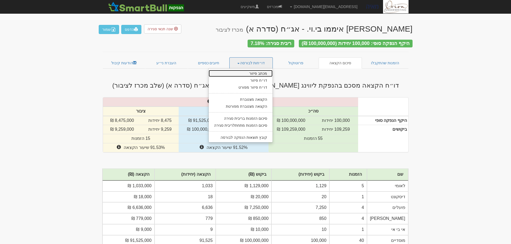
click at [265, 70] on link "מכתב פיזור" at bounding box center [241, 73] width 64 height 7
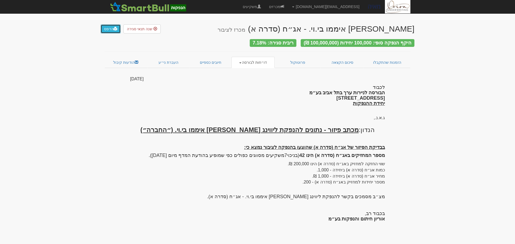
click at [108, 28] on link "הדפס" at bounding box center [111, 28] width 20 height 9
click at [259, 64] on link "דו״חות לבורסה" at bounding box center [252, 62] width 43 height 11
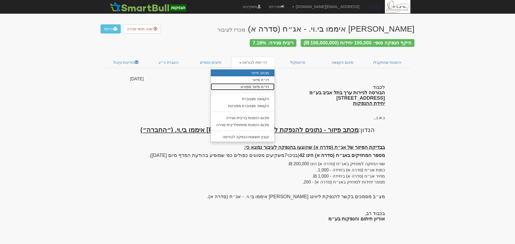
click at [256, 87] on link "דו״ח פיזור מפורט" at bounding box center [243, 86] width 64 height 7
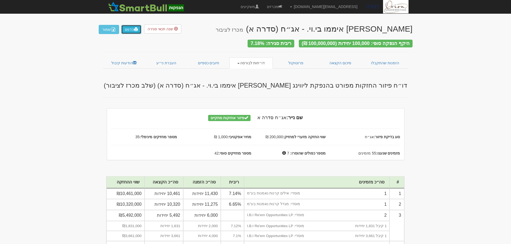
click at [124, 27] on link "הדפס" at bounding box center [131, 29] width 20 height 9
click at [123, 62] on link "הודעות קיבול" at bounding box center [124, 62] width 43 height 11
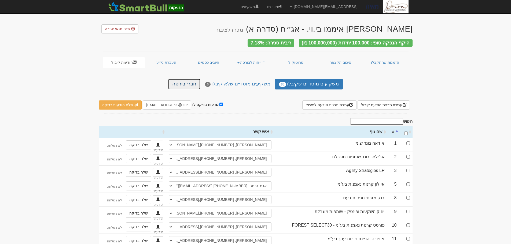
click at [189, 82] on link "חברי בורסה" at bounding box center [184, 84] width 32 height 11
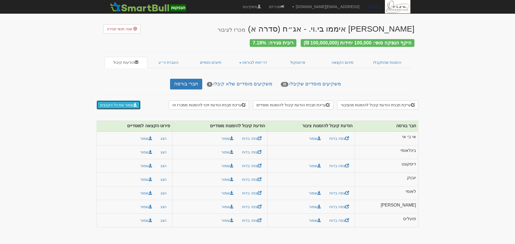
click at [128, 103] on button "שמור את כל הקבצים" at bounding box center [118, 105] width 44 height 9
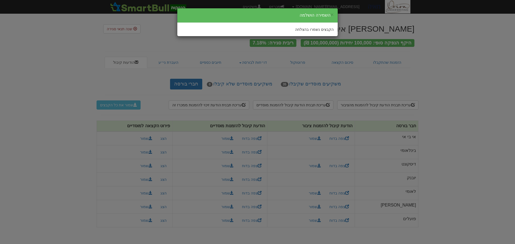
click at [447, 52] on div "× השמירה הושלמה הקבצים נשמרו בהצלחה" at bounding box center [257, 122] width 515 height 244
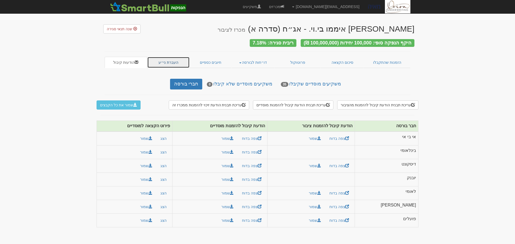
click at [173, 58] on link "העברת ני״ע" at bounding box center [168, 62] width 43 height 11
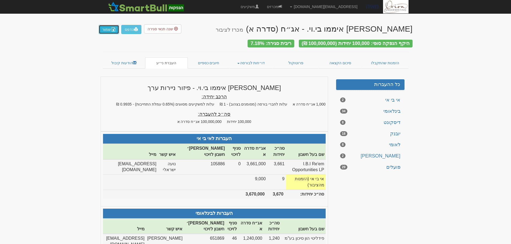
click at [105, 28] on button "שמור" at bounding box center [109, 29] width 20 height 9
click at [211, 58] on link "חיובים כספיים" at bounding box center [209, 62] width 42 height 11
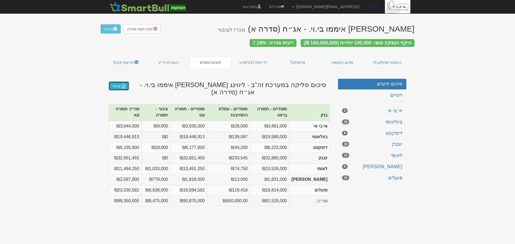
click at [122, 85] on img at bounding box center [123, 86] width 4 height 4
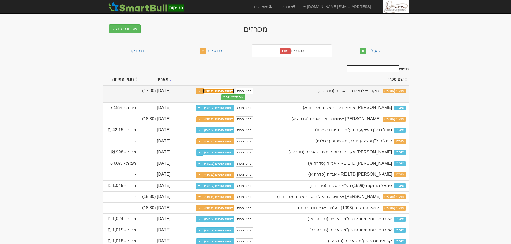
click at [216, 88] on link "דוחות סופיים (מוסדי)" at bounding box center [219, 91] width 32 height 6
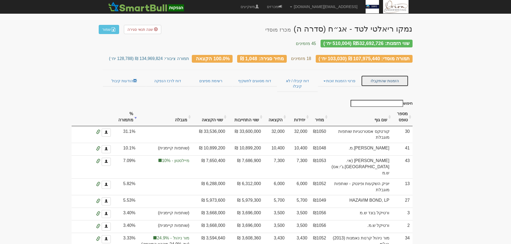
click at [384, 78] on link "הזמנות שהתקבלו" at bounding box center [384, 80] width 47 height 11
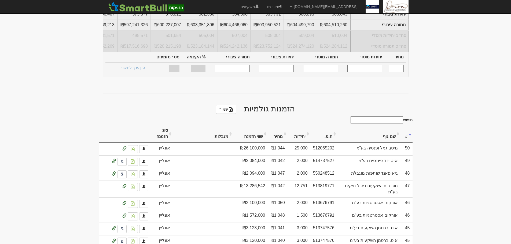
scroll to position [161, 0]
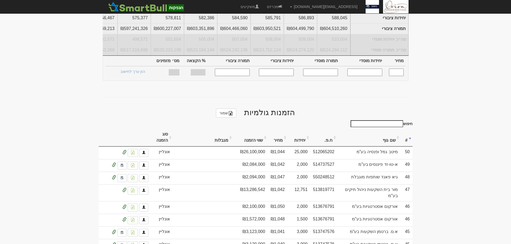
click at [390, 120] on input "חיפוש" at bounding box center [376, 123] width 53 height 7
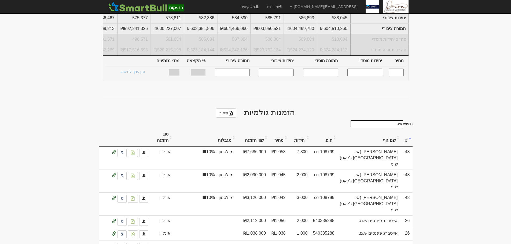
scroll to position [82, 0]
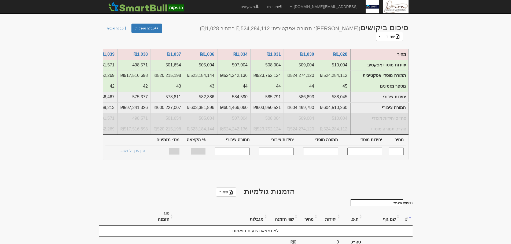
click at [444, 129] on body "hanpaka@orion-uw.com הגדרות חשבונות הנפקה תבניות הודעות קיבול" at bounding box center [255, 88] width 511 height 340
click at [377, 199] on input "איביאי" at bounding box center [376, 202] width 53 height 7
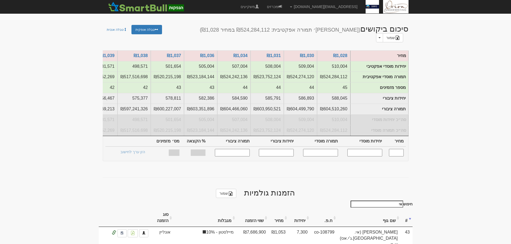
scroll to position [0, 0]
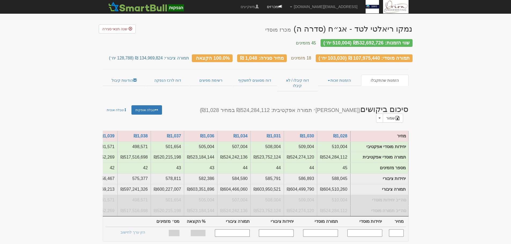
type input "אי"
click at [286, 6] on link "מכרזים" at bounding box center [274, 6] width 23 height 13
